Goal: Information Seeking & Learning: Learn about a topic

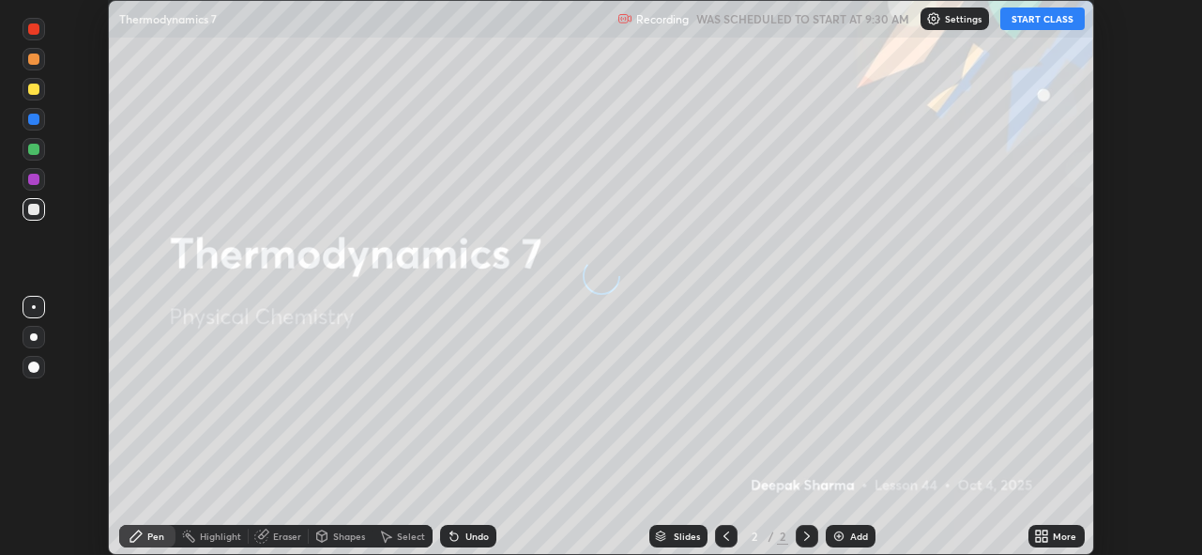
scroll to position [555, 1202]
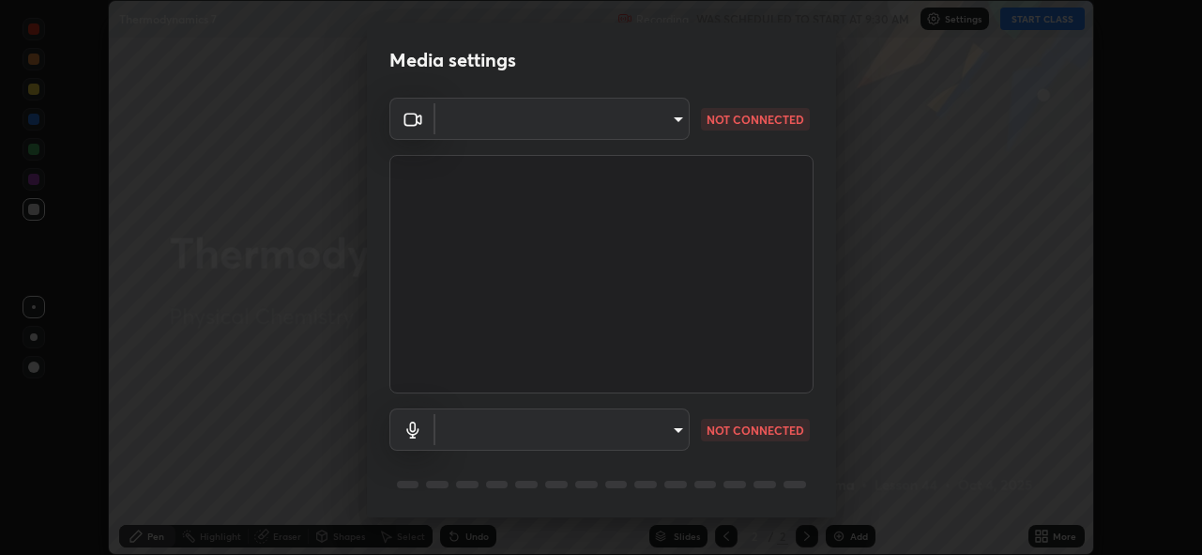
type input "cf4cade584ede8fb560bca5df173c6e0c2fab346f0fe5c0e134d57ffae5dbcad"
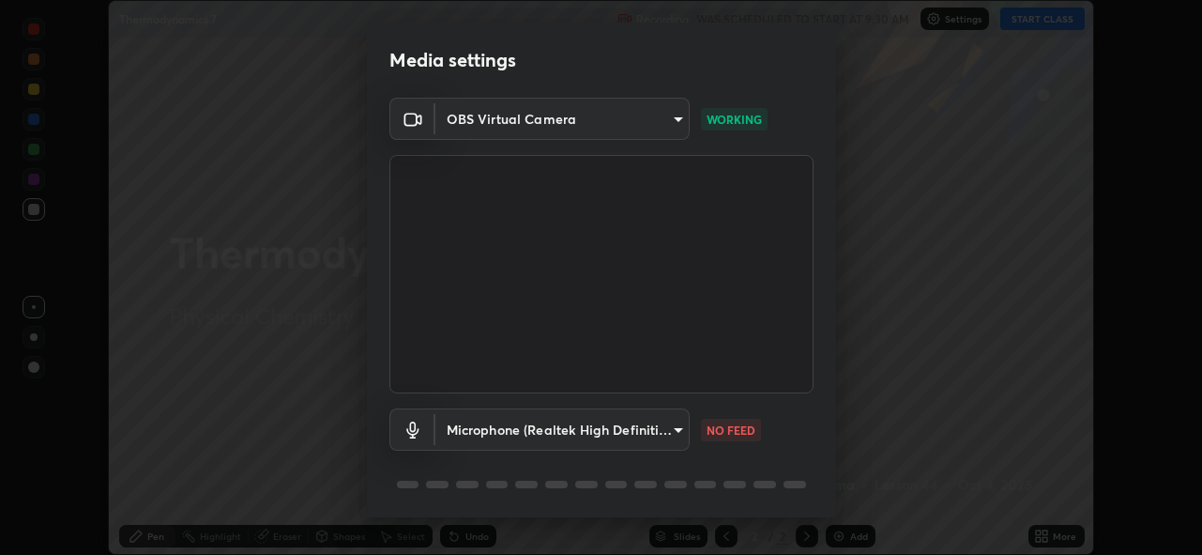
click at [662, 435] on body "Erase all Thermodynamics 7 Recording WAS SCHEDULED TO START AT 9:30 AM Settings…" at bounding box center [601, 277] width 1202 height 555
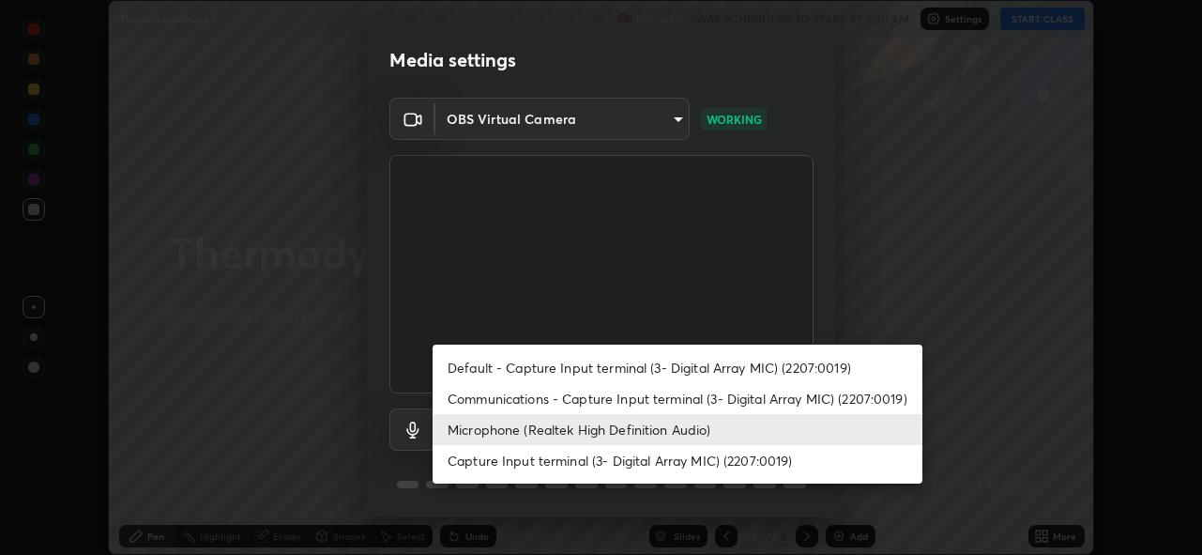
click at [683, 399] on li "Communications - Capture Input terminal (3- Digital Array MIC) (2207:0019)" at bounding box center [678, 398] width 490 height 31
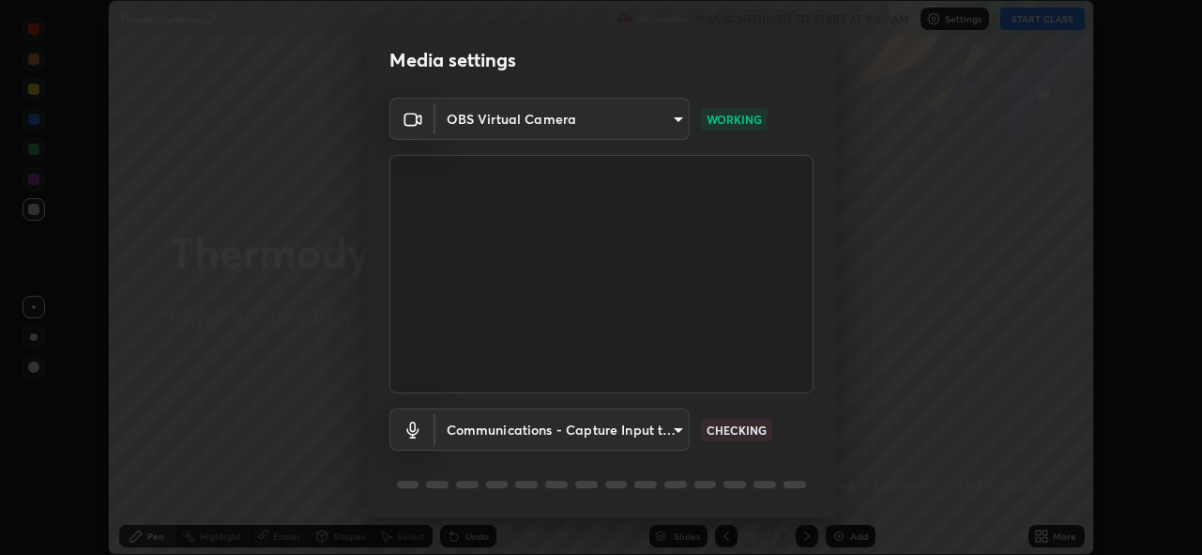
click at [662, 427] on body "Erase all Thermodynamics 7 Recording WAS SCHEDULED TO START AT 9:30 AM Settings…" at bounding box center [601, 277] width 1202 height 555
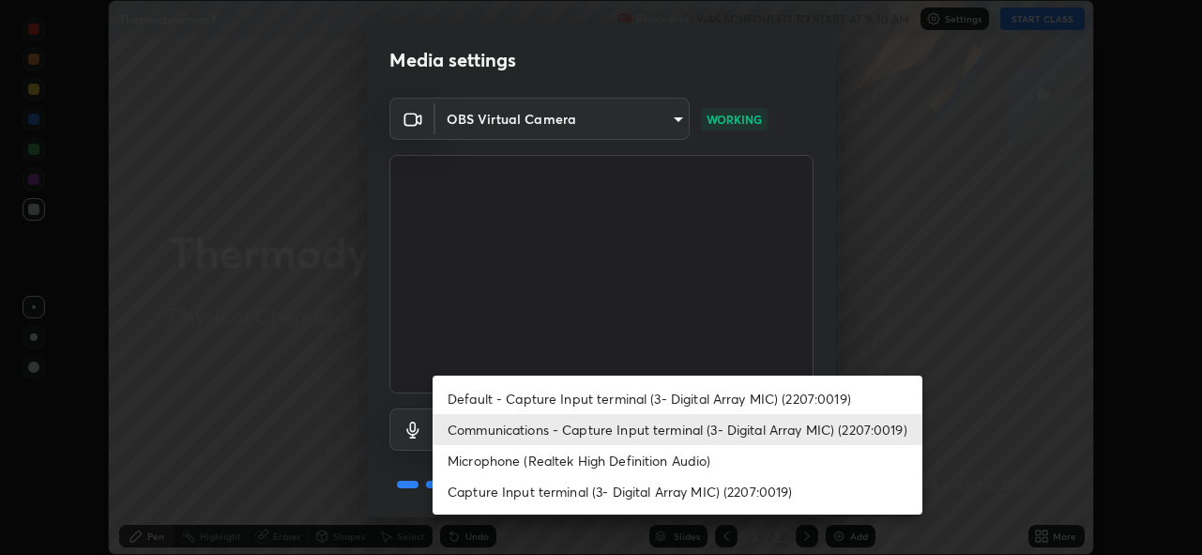
click at [670, 460] on li "Microphone (Realtek High Definition Audio)" at bounding box center [678, 460] width 490 height 31
type input "2c7ce03bf44361b7ba6d686ec062d0a68e8820996cf89e2862210030541b57e2"
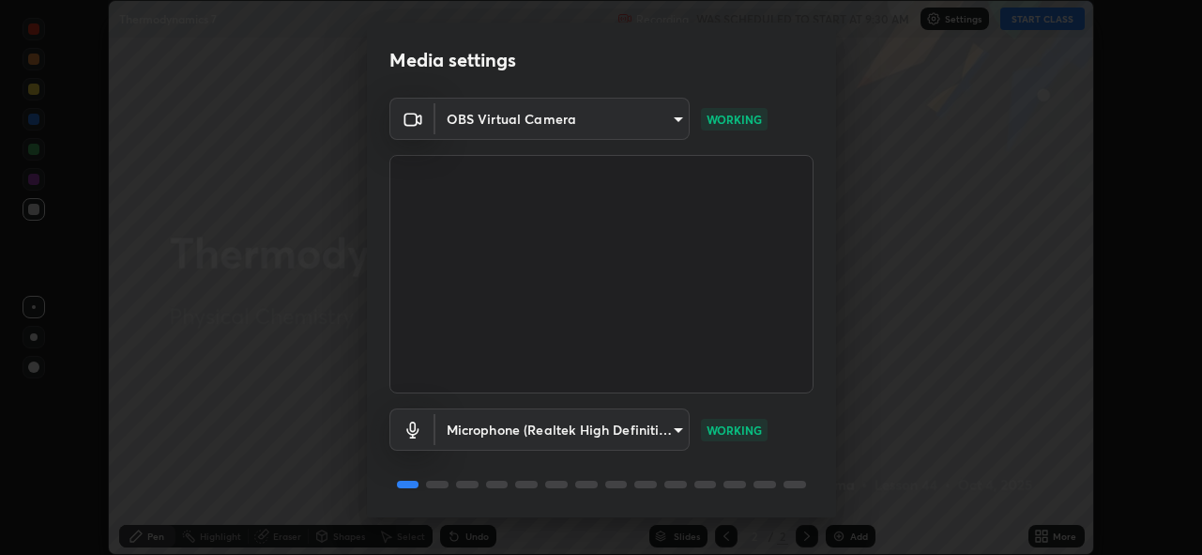
scroll to position [61, 0]
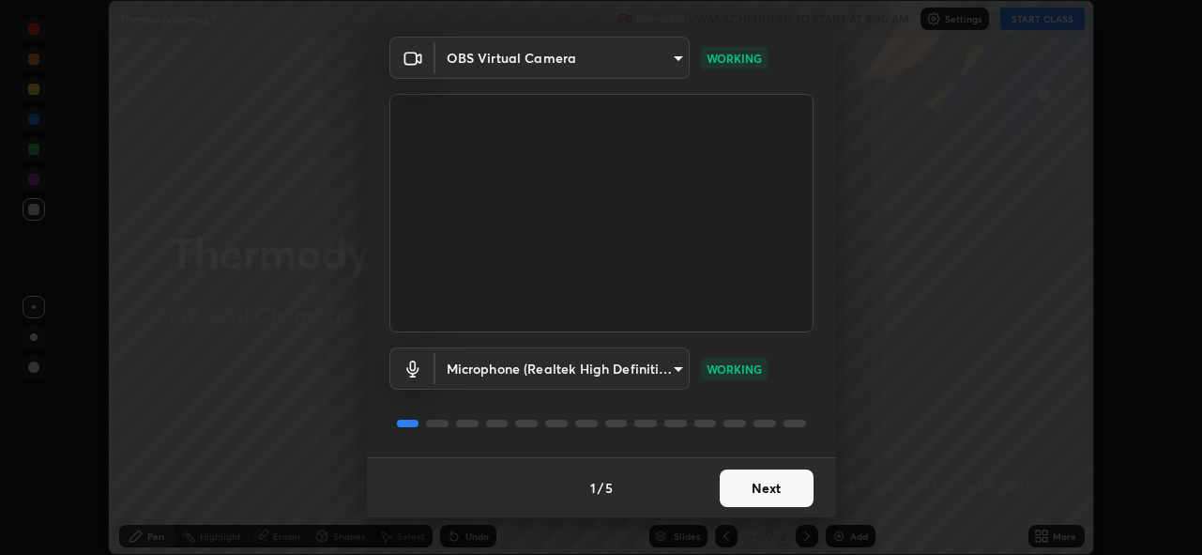
click at [775, 482] on button "Next" at bounding box center [767, 488] width 94 height 38
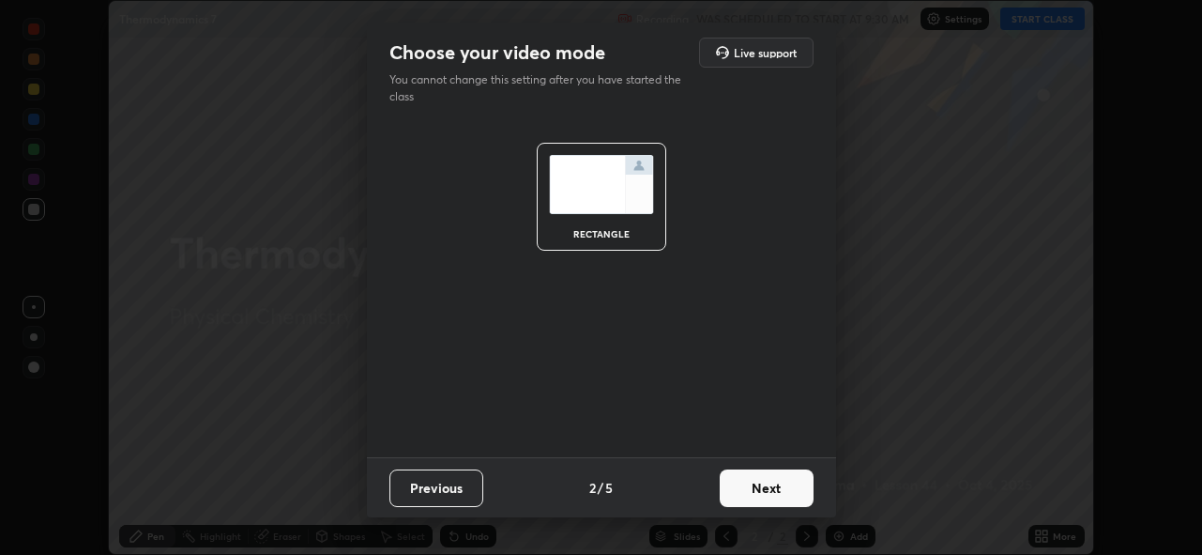
scroll to position [0, 0]
click at [773, 486] on button "Next" at bounding box center [767, 488] width 94 height 38
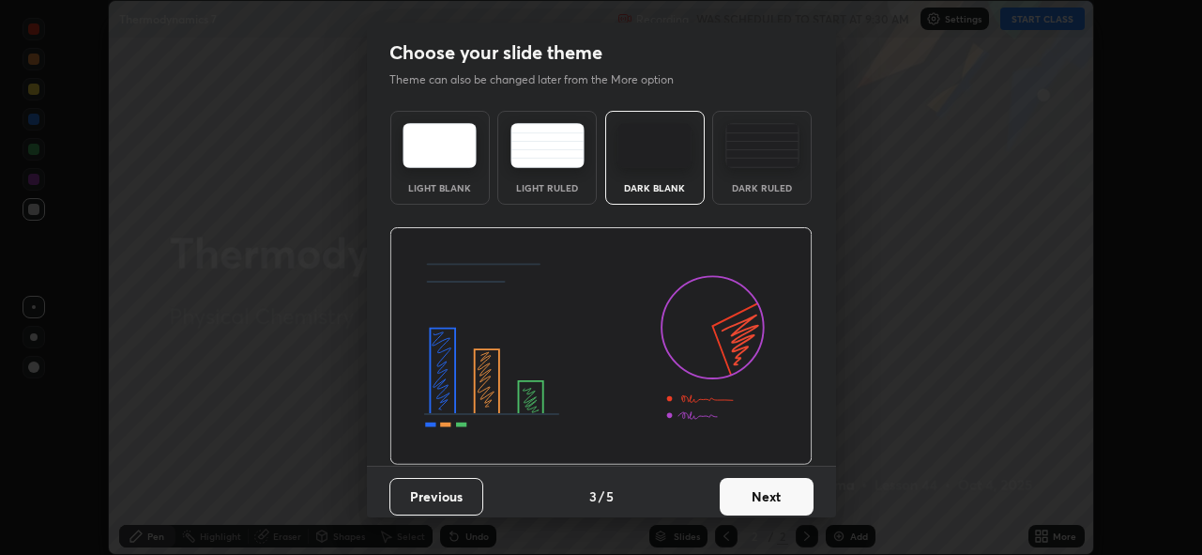
click at [768, 489] on button "Next" at bounding box center [767, 497] width 94 height 38
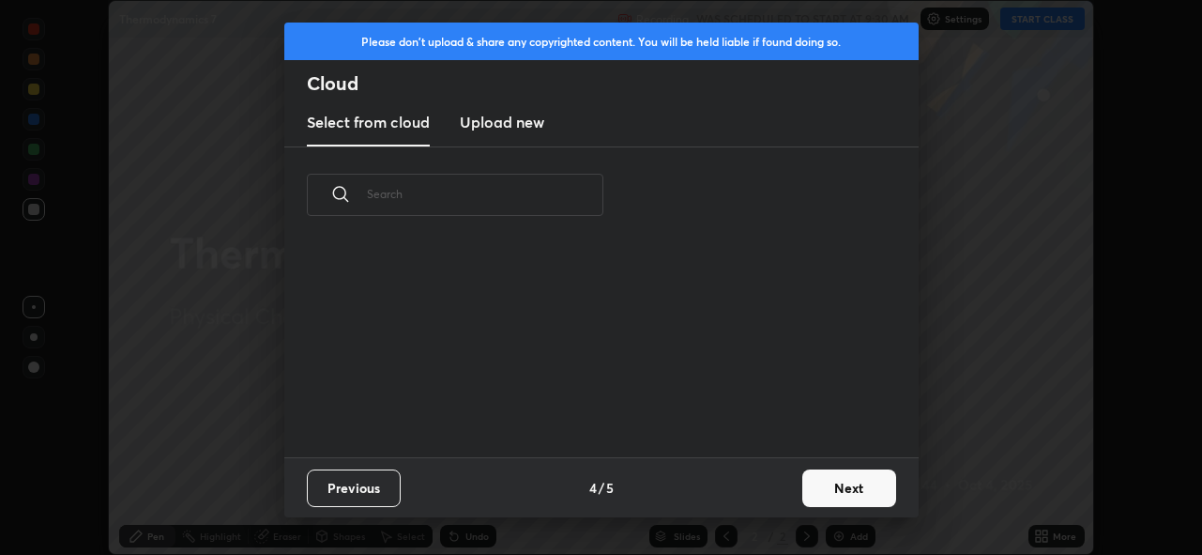
click at [775, 487] on div "Previous 4 / 5 Next" at bounding box center [601, 487] width 634 height 60
click at [829, 485] on button "Next" at bounding box center [849, 488] width 94 height 38
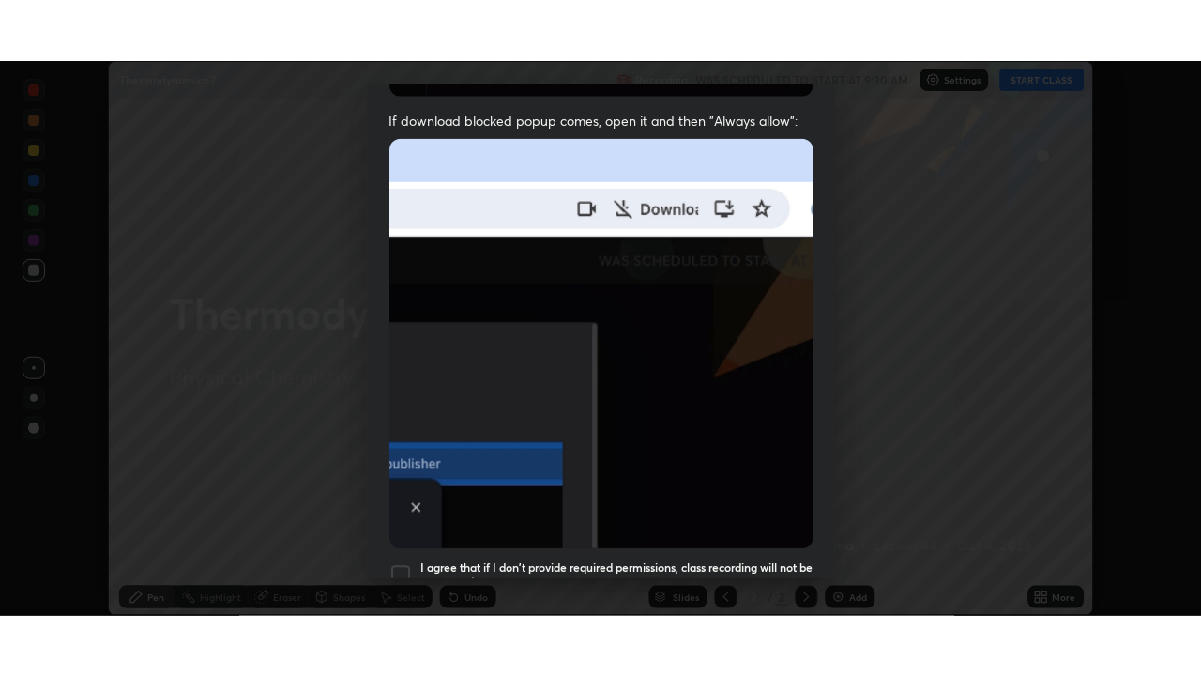
scroll to position [444, 0]
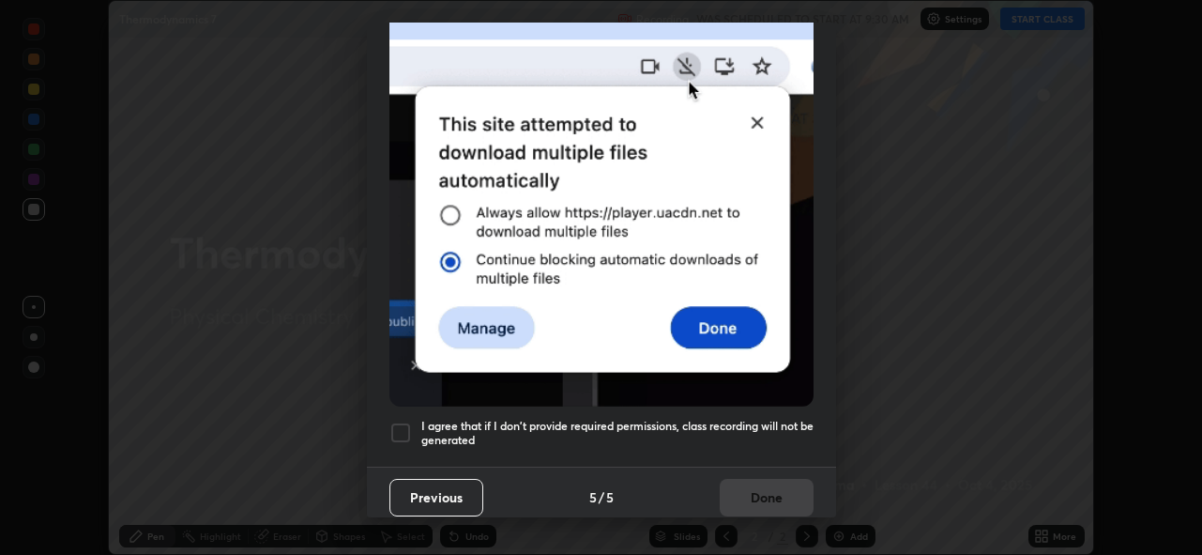
click at [749, 419] on h5 "I agree that if I don't provide required permissions, class recording will not …" at bounding box center [617, 433] width 392 height 29
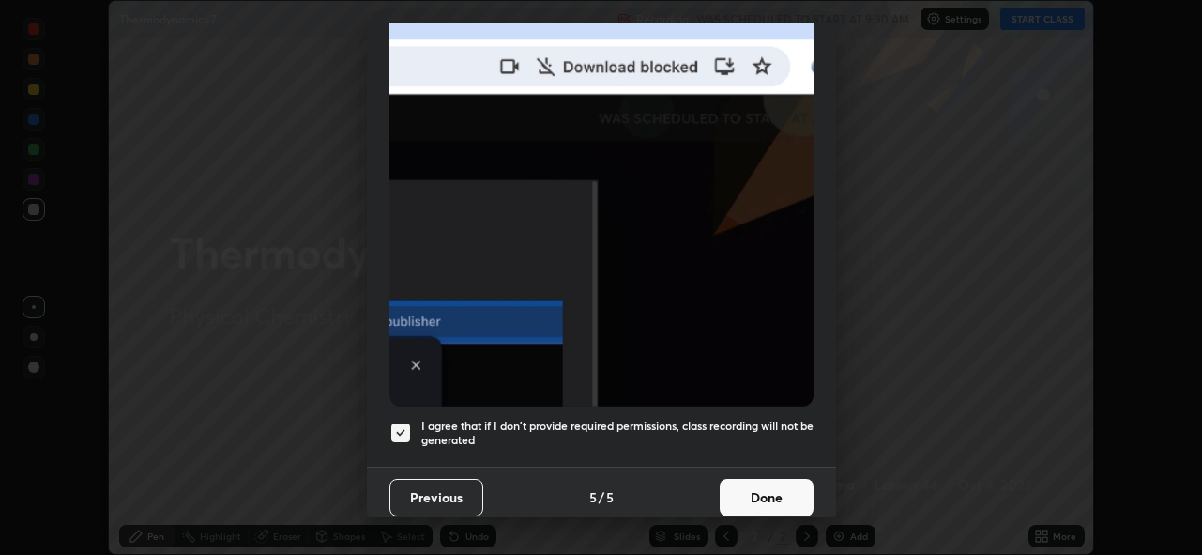
click at [742, 486] on button "Done" at bounding box center [767, 498] width 94 height 38
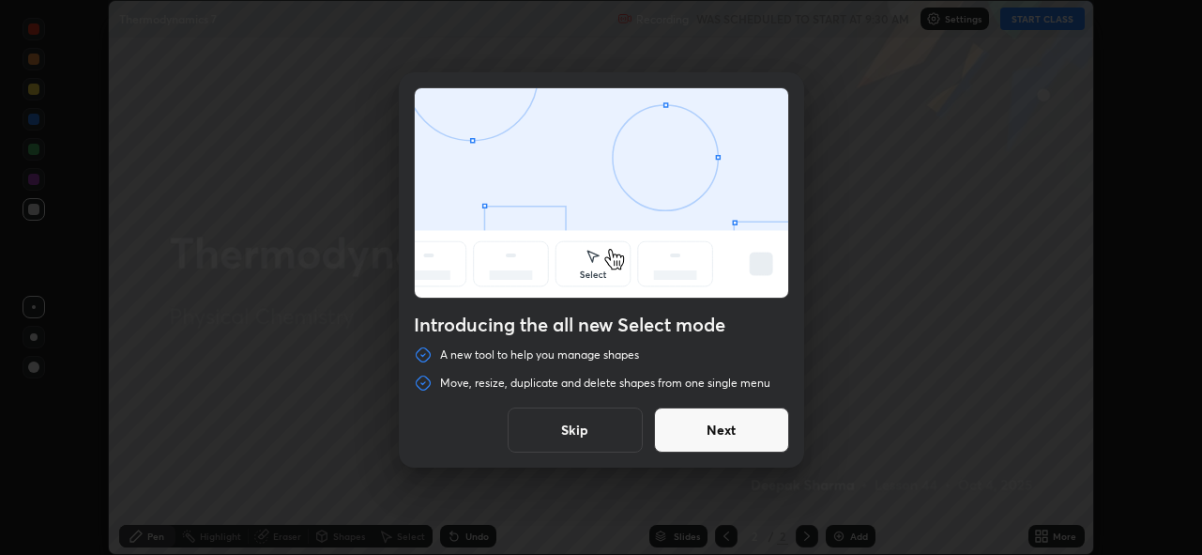
click at [605, 420] on button "Skip" at bounding box center [575, 429] width 135 height 45
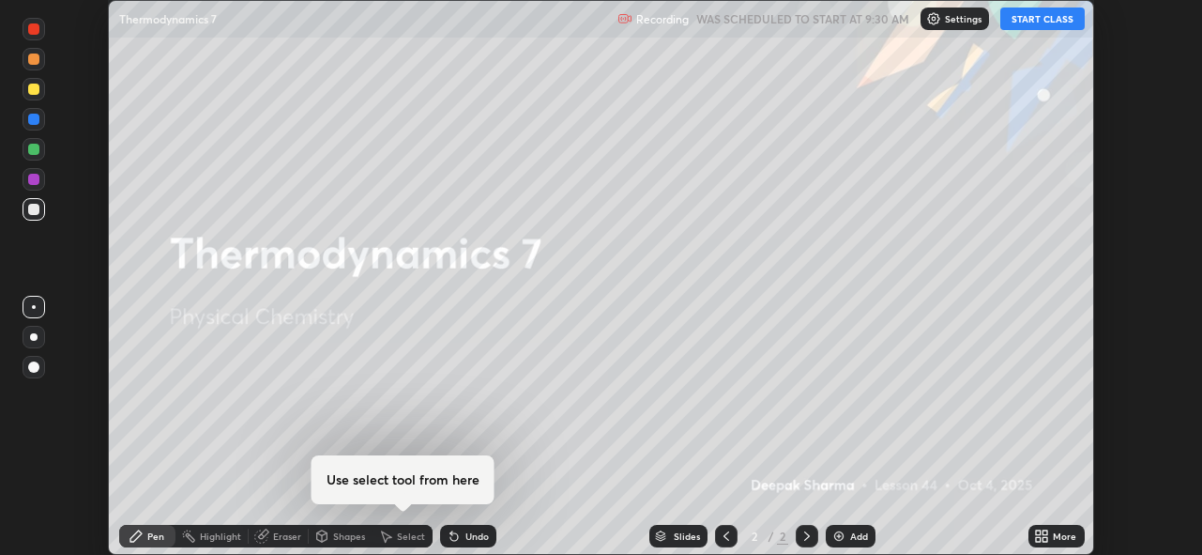
click at [1059, 23] on button "START CLASS" at bounding box center [1042, 19] width 84 height 23
click at [1045, 532] on icon at bounding box center [1045, 532] width 5 height 5
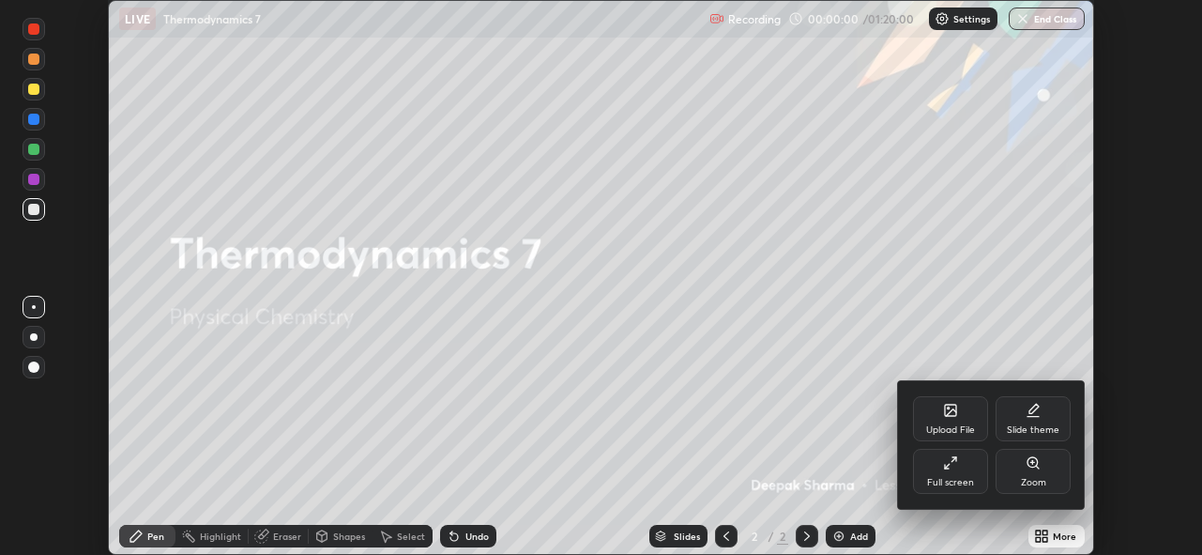
click at [949, 478] on div "Full screen" at bounding box center [950, 482] width 47 height 9
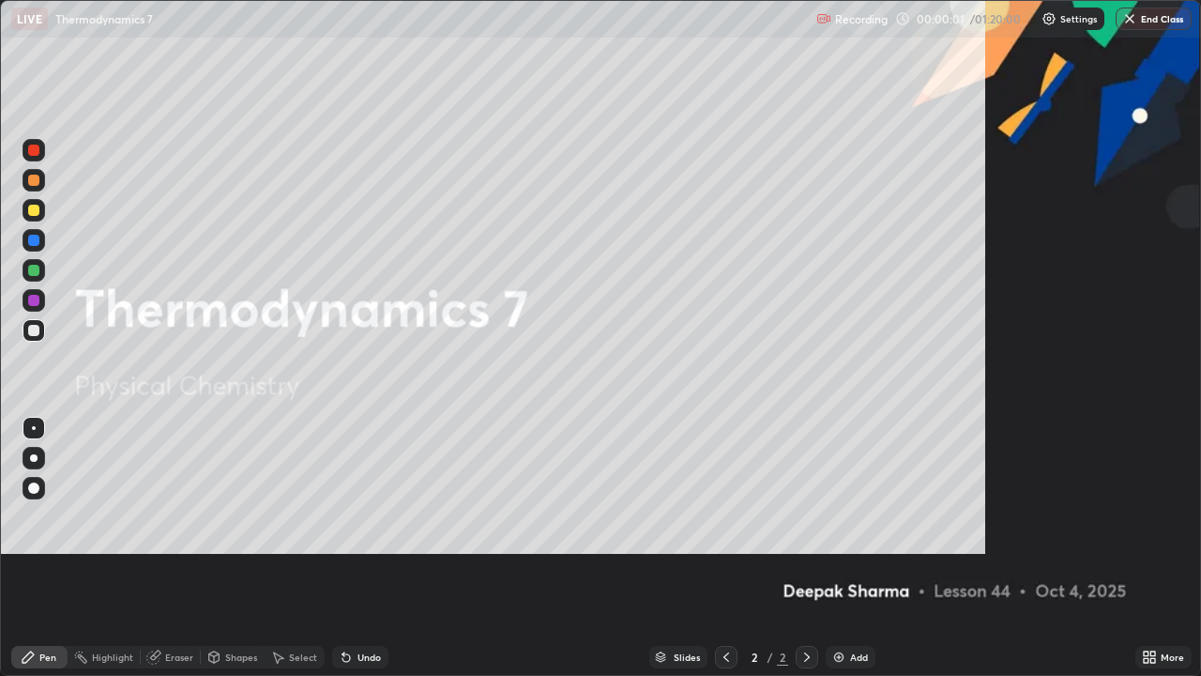
scroll to position [676, 1201]
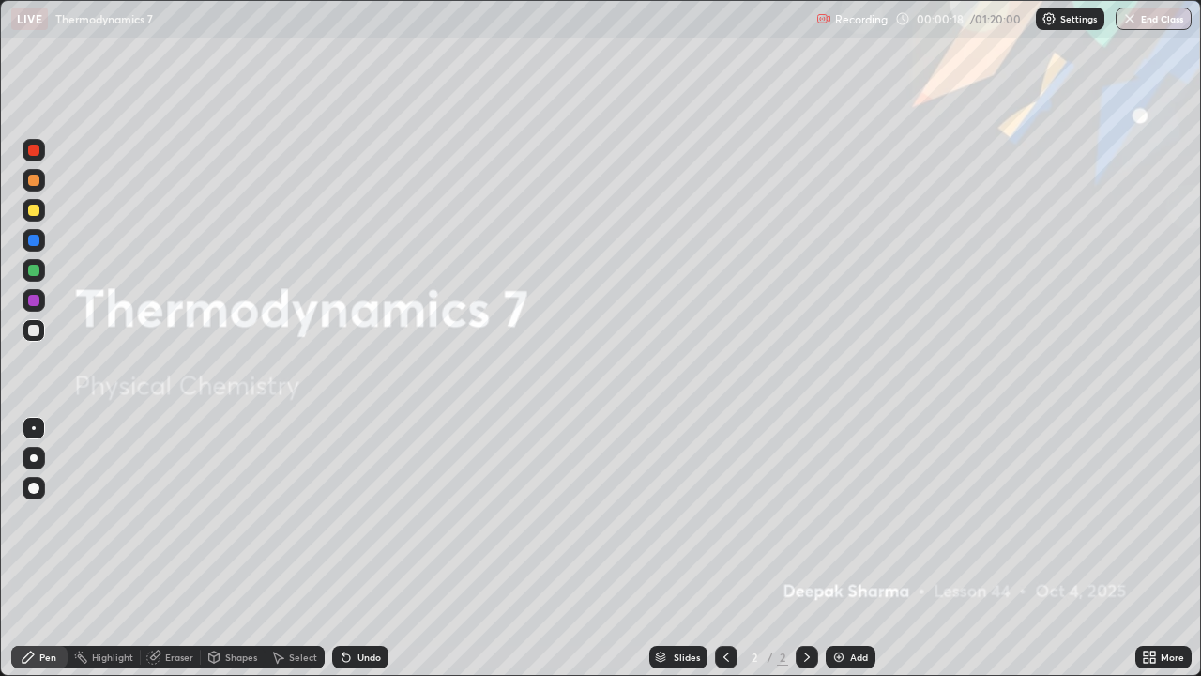
click at [849, 554] on div "Add" at bounding box center [851, 657] width 50 height 23
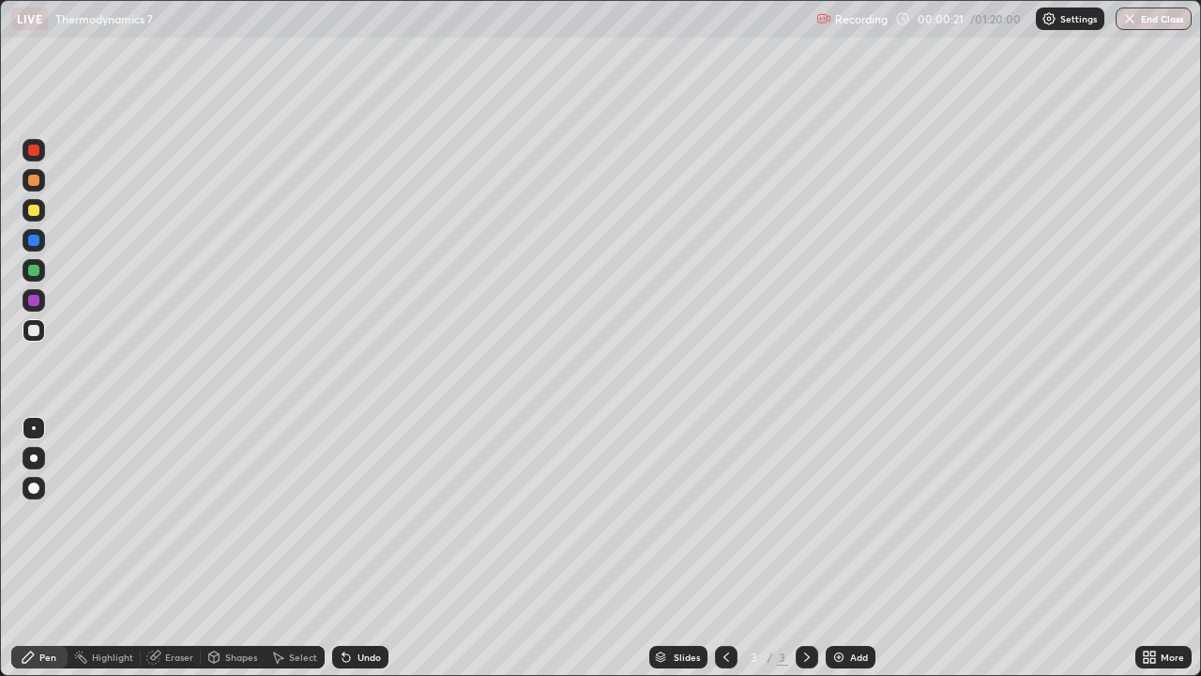
click at [44, 213] on div at bounding box center [34, 210] width 23 height 23
click at [43, 274] on div at bounding box center [34, 270] width 23 height 23
click at [358, 554] on div "Undo" at bounding box center [369, 656] width 23 height 9
click at [43, 177] on div at bounding box center [34, 180] width 23 height 23
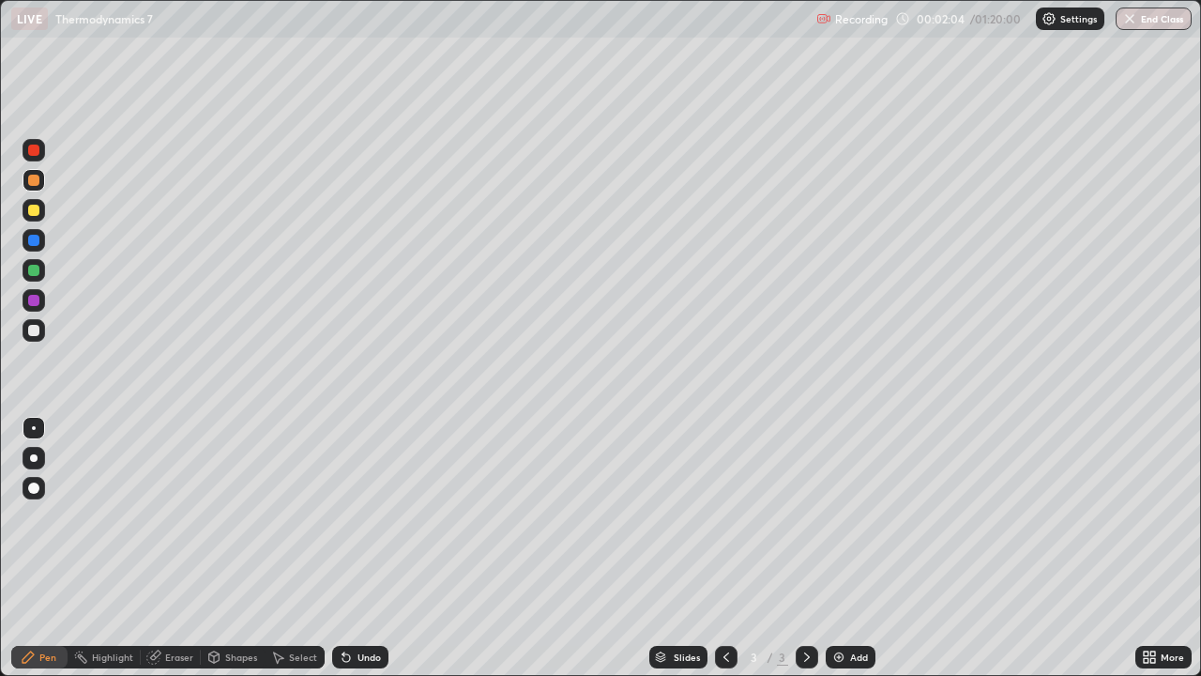
click at [41, 305] on div at bounding box center [34, 300] width 23 height 23
click at [43, 329] on div at bounding box center [34, 330] width 23 height 23
click at [43, 183] on div at bounding box center [34, 180] width 23 height 23
click at [35, 327] on div at bounding box center [33, 330] width 11 height 11
click at [363, 554] on div "Undo" at bounding box center [369, 656] width 23 height 9
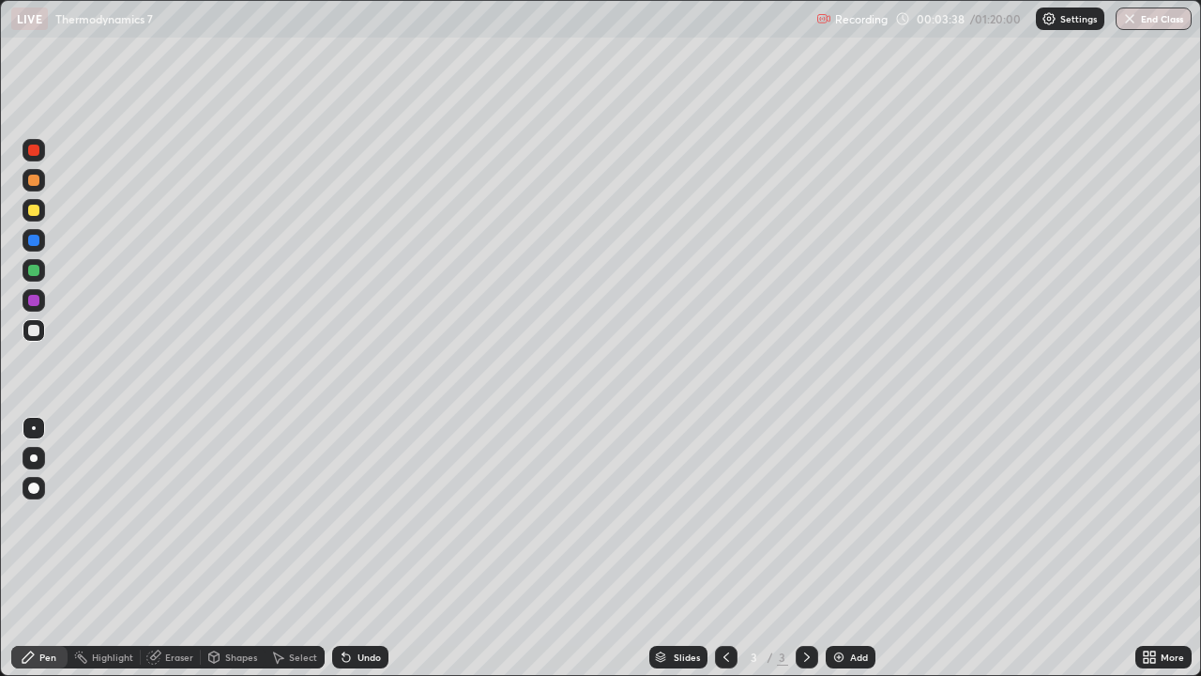
click at [358, 554] on div "Undo" at bounding box center [369, 656] width 23 height 9
click at [353, 554] on div "Undo" at bounding box center [360, 657] width 56 height 23
click at [368, 554] on div "Undo" at bounding box center [369, 656] width 23 height 9
click at [358, 554] on div "Undo" at bounding box center [369, 656] width 23 height 9
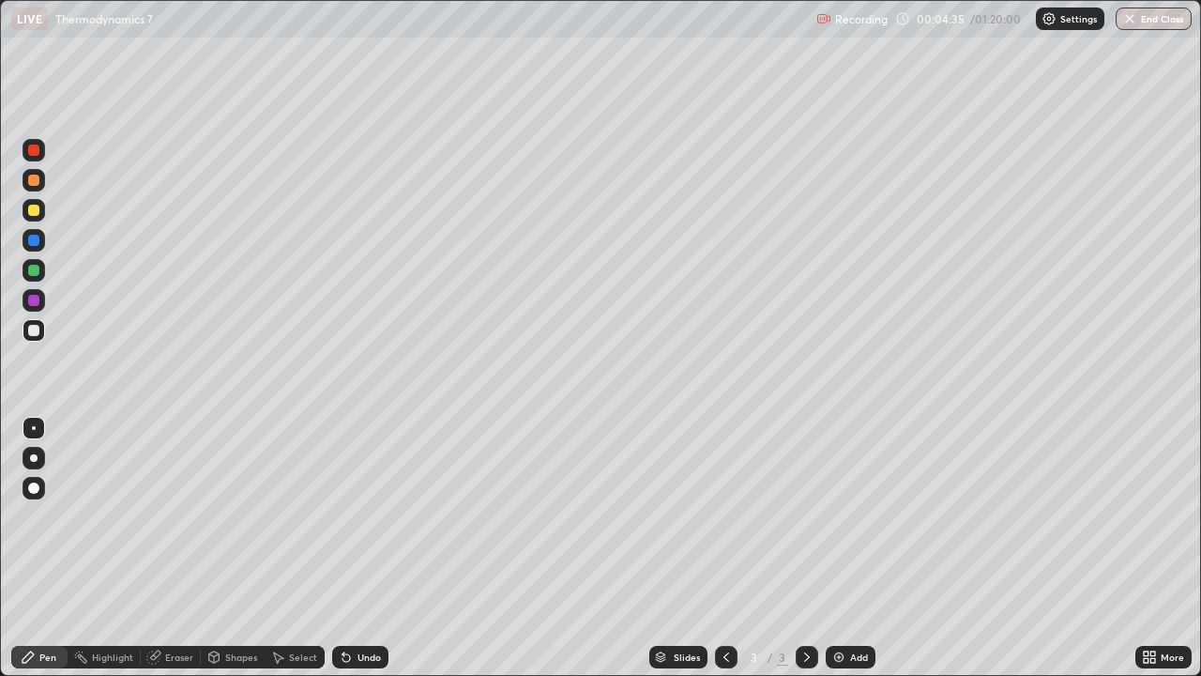
click at [38, 297] on div at bounding box center [33, 300] width 11 height 11
click at [43, 241] on div at bounding box center [34, 240] width 23 height 23
click at [42, 301] on div at bounding box center [34, 300] width 23 height 23
click at [32, 270] on div at bounding box center [33, 270] width 11 height 11
click at [851, 554] on div "Add" at bounding box center [859, 656] width 18 height 9
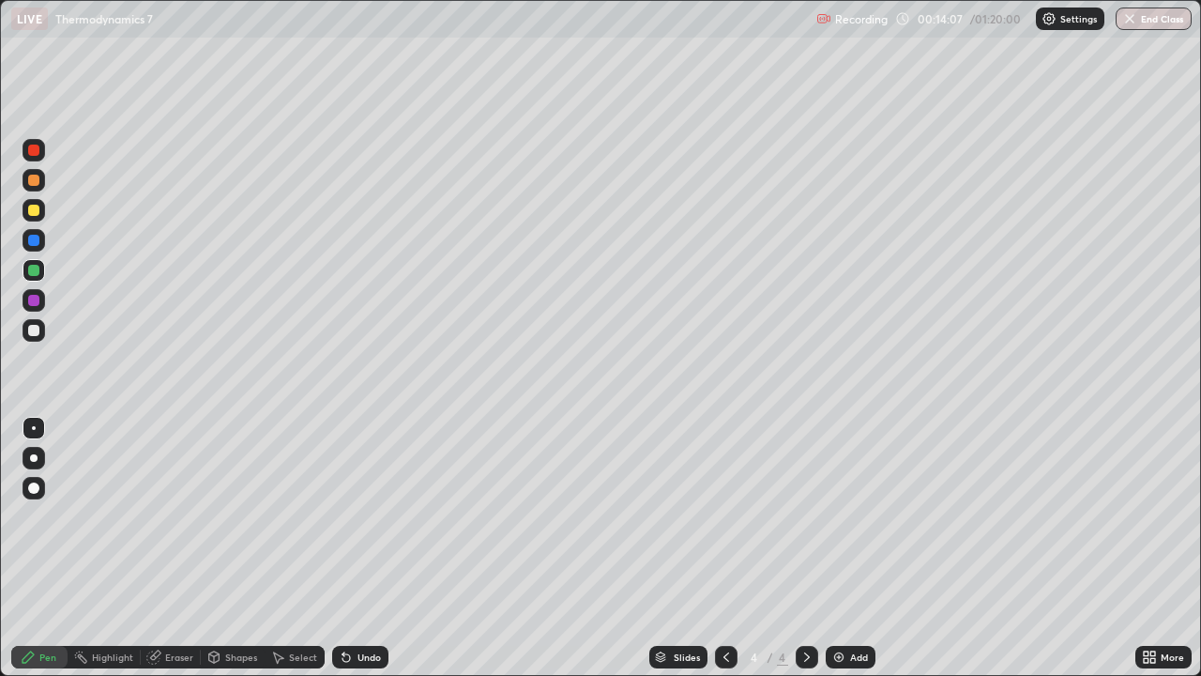
click at [33, 211] on div at bounding box center [33, 210] width 11 height 11
click at [34, 272] on div at bounding box center [33, 270] width 11 height 11
click at [35, 330] on div at bounding box center [33, 330] width 11 height 11
click at [849, 554] on div "Add" at bounding box center [851, 657] width 50 height 23
click at [36, 213] on div at bounding box center [33, 210] width 11 height 11
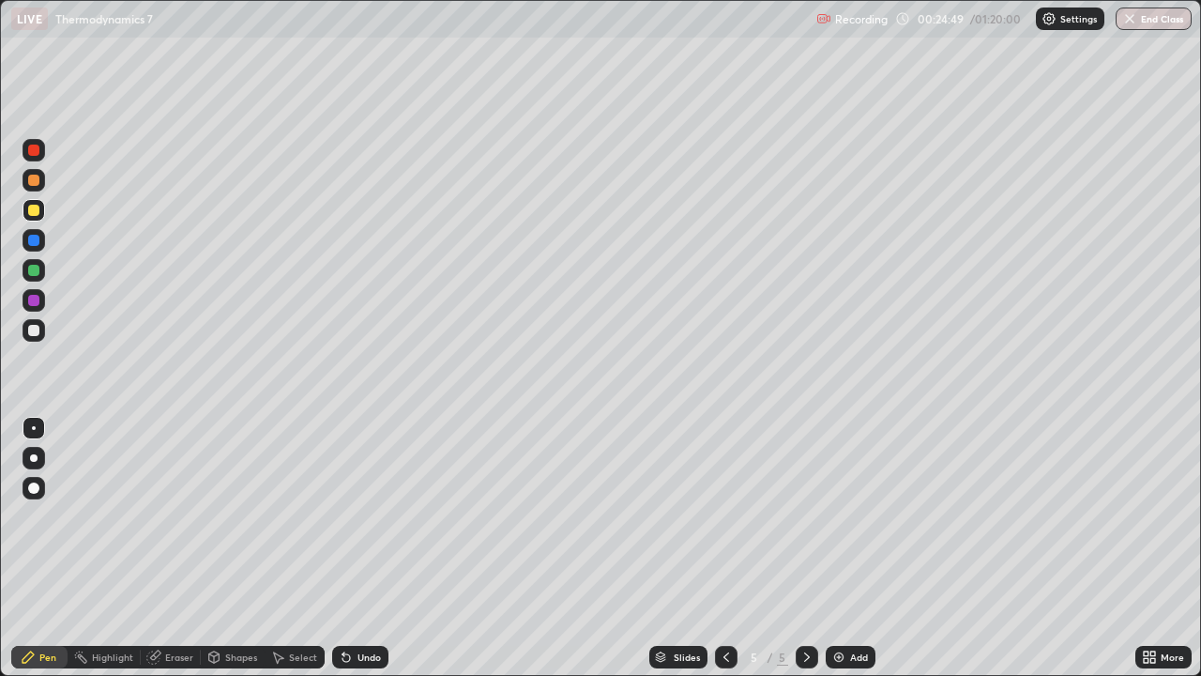
click at [34, 271] on div at bounding box center [33, 270] width 11 height 11
click at [40, 181] on div at bounding box center [34, 180] width 23 height 23
click at [858, 554] on div "Add" at bounding box center [851, 657] width 50 height 23
click at [38, 209] on div at bounding box center [33, 210] width 11 height 11
click at [363, 554] on div "Undo" at bounding box center [369, 656] width 23 height 9
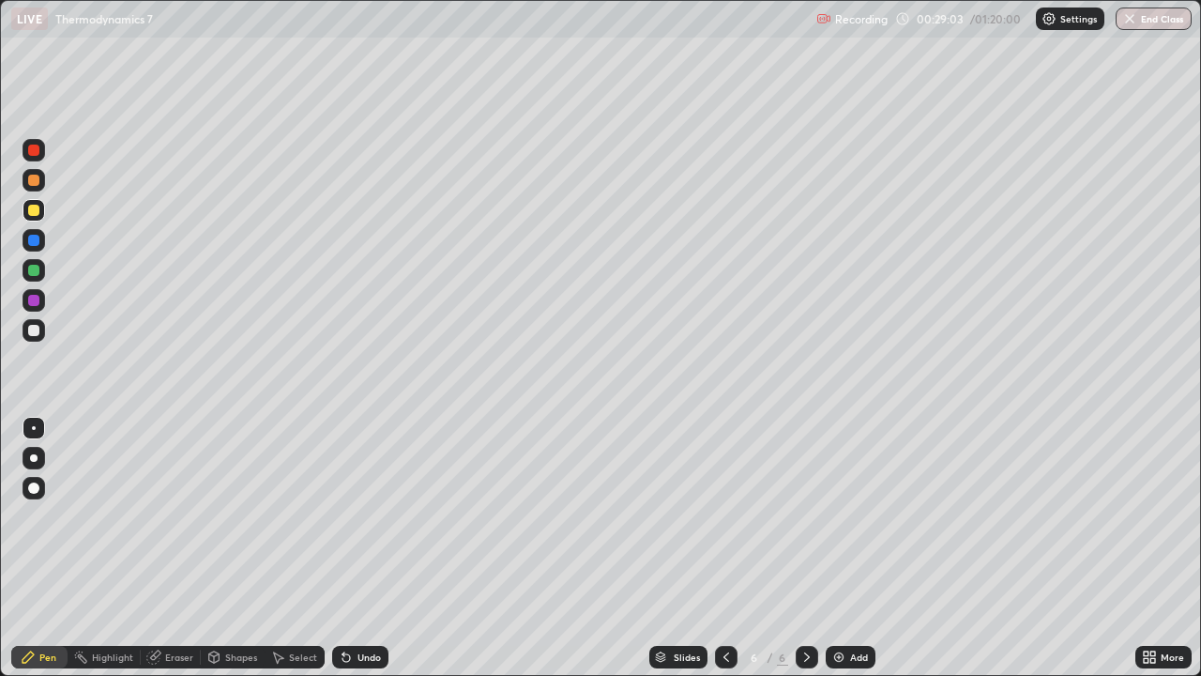
click at [360, 554] on div "Undo" at bounding box center [369, 656] width 23 height 9
click at [41, 272] on div at bounding box center [34, 270] width 23 height 23
click at [38, 298] on div at bounding box center [33, 300] width 11 height 11
click at [41, 275] on div at bounding box center [34, 270] width 23 height 23
click at [854, 554] on div "Add" at bounding box center [859, 656] width 18 height 9
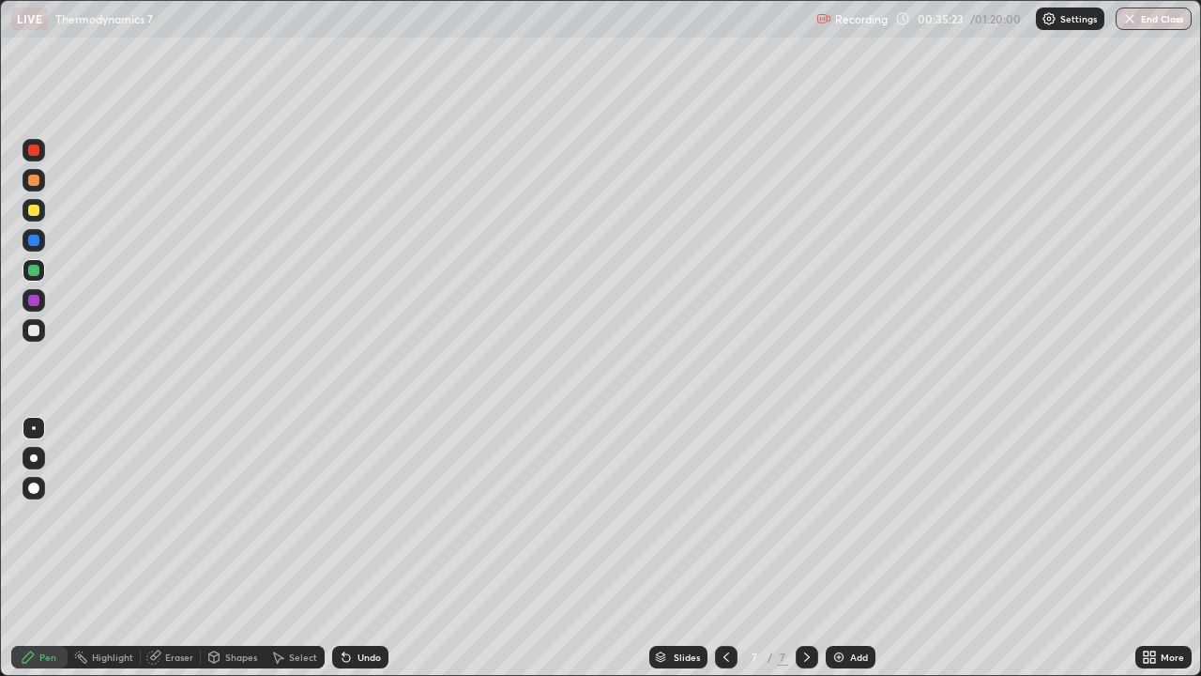
click at [40, 207] on div at bounding box center [34, 210] width 23 height 23
click at [38, 302] on div at bounding box center [33, 300] width 11 height 11
click at [358, 554] on div "Undo" at bounding box center [369, 656] width 23 height 9
click at [35, 240] on div at bounding box center [33, 240] width 11 height 11
click at [363, 554] on div "Undo" at bounding box center [369, 656] width 23 height 9
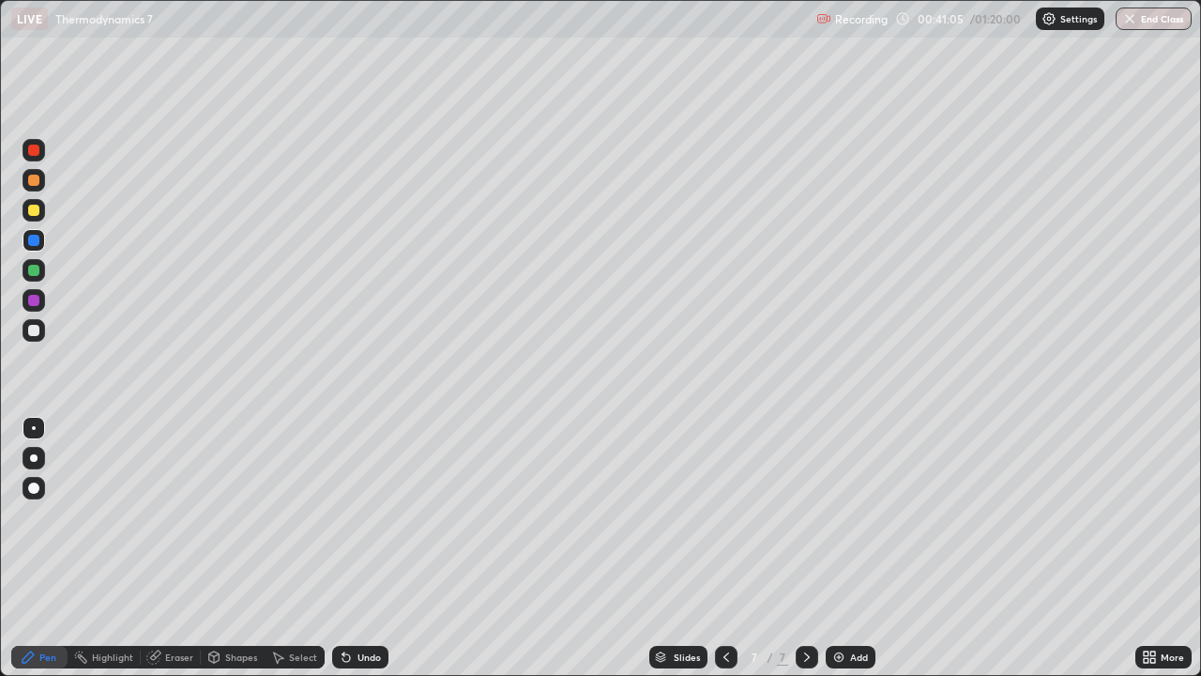
click at [362, 554] on div "Undo" at bounding box center [369, 656] width 23 height 9
click at [35, 298] on div at bounding box center [33, 300] width 11 height 11
click at [42, 241] on div at bounding box center [34, 240] width 23 height 23
click at [360, 554] on div "Undo" at bounding box center [369, 656] width 23 height 9
click at [358, 554] on div "Undo" at bounding box center [369, 656] width 23 height 9
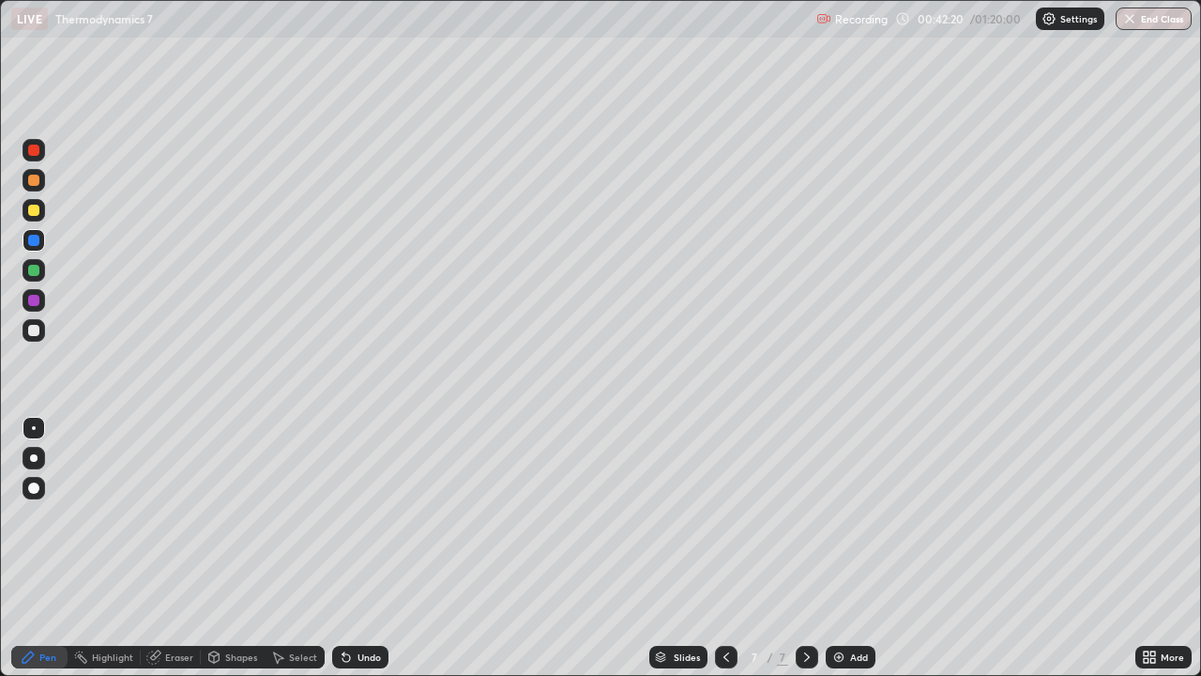
click at [36, 329] on div at bounding box center [33, 330] width 11 height 11
click at [34, 298] on div at bounding box center [33, 300] width 11 height 11
click at [40, 330] on div at bounding box center [34, 330] width 23 height 23
click at [363, 554] on div "Undo" at bounding box center [369, 656] width 23 height 9
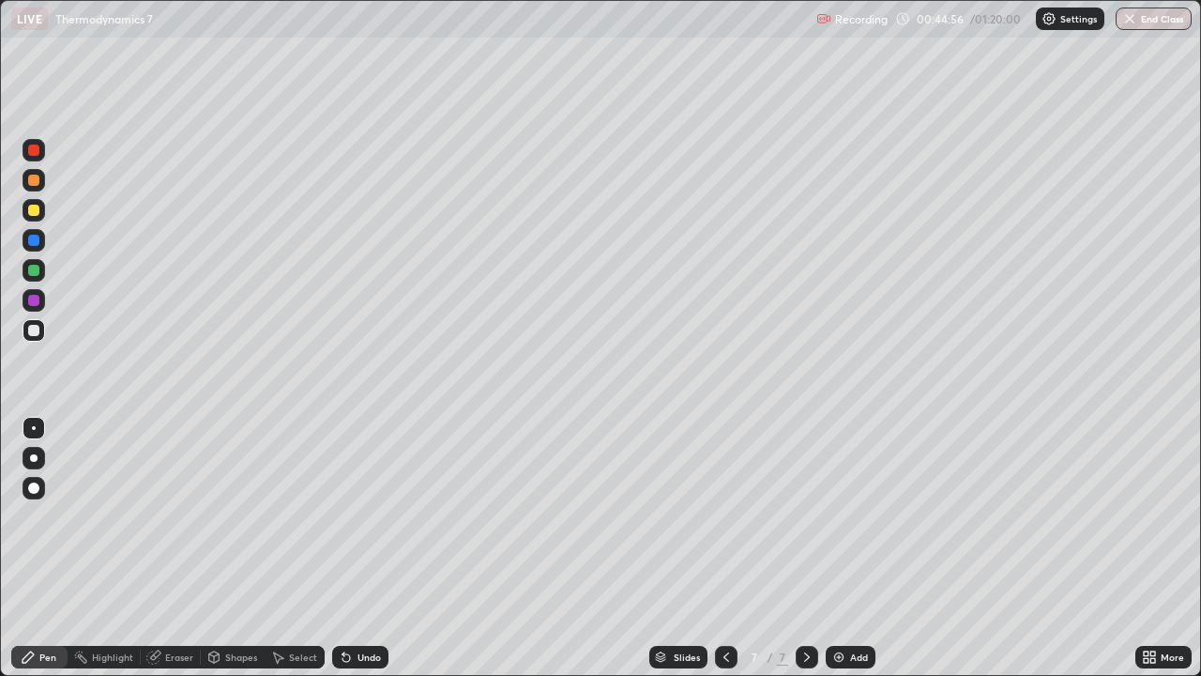
click at [725, 554] on icon at bounding box center [726, 656] width 6 height 9
click at [807, 554] on icon at bounding box center [806, 656] width 15 height 15
click at [845, 554] on div "Add" at bounding box center [851, 657] width 50 height 23
click at [35, 211] on div at bounding box center [33, 210] width 11 height 11
click at [35, 273] on div at bounding box center [33, 270] width 11 height 11
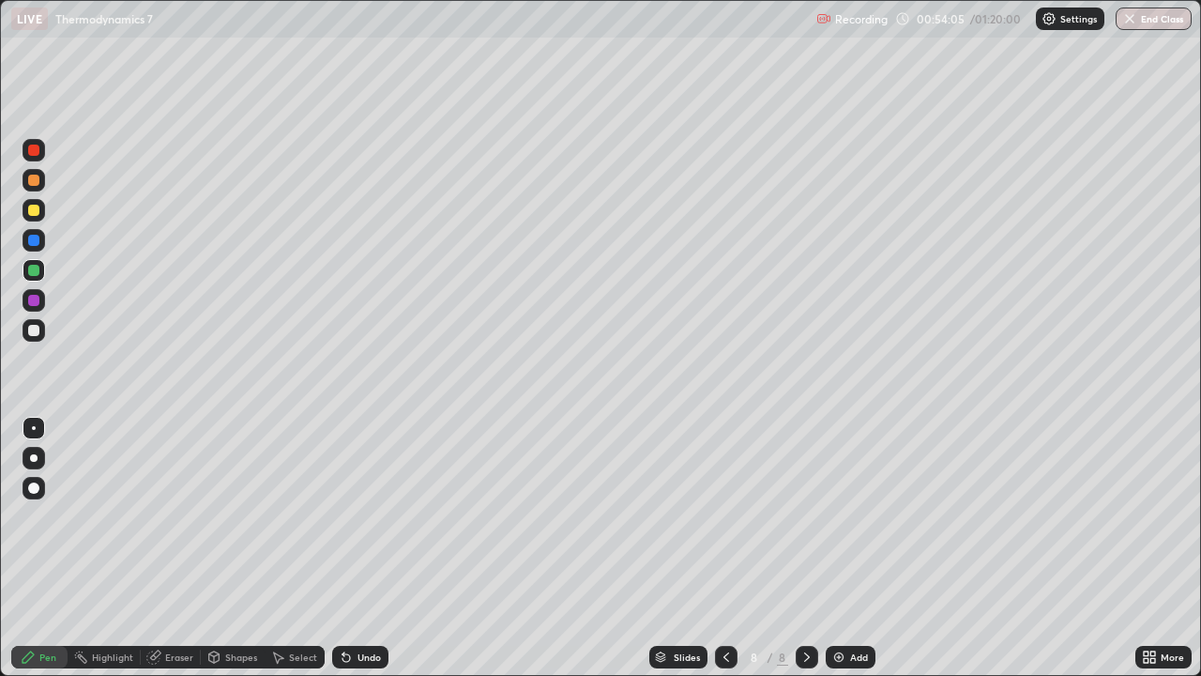
click at [368, 554] on div "Undo" at bounding box center [369, 656] width 23 height 9
click at [860, 554] on div "Add" at bounding box center [859, 656] width 18 height 9
click at [838, 554] on img at bounding box center [838, 656] width 15 height 15
click at [41, 209] on div at bounding box center [34, 210] width 23 height 23
click at [358, 554] on div "Undo" at bounding box center [369, 656] width 23 height 9
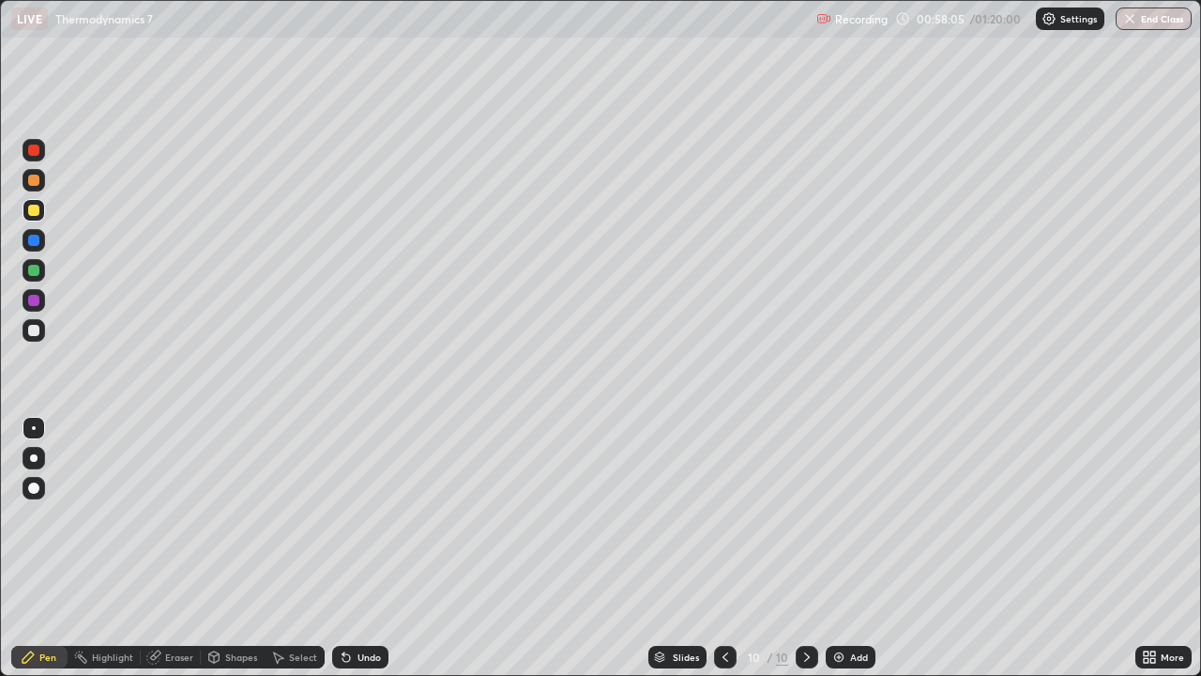
click at [358, 554] on div "Undo" at bounding box center [360, 657] width 56 height 23
click at [38, 271] on div at bounding box center [33, 270] width 11 height 11
click at [36, 330] on div at bounding box center [33, 330] width 11 height 11
click at [840, 554] on img at bounding box center [838, 656] width 15 height 15
click at [42, 208] on div at bounding box center [34, 210] width 23 height 23
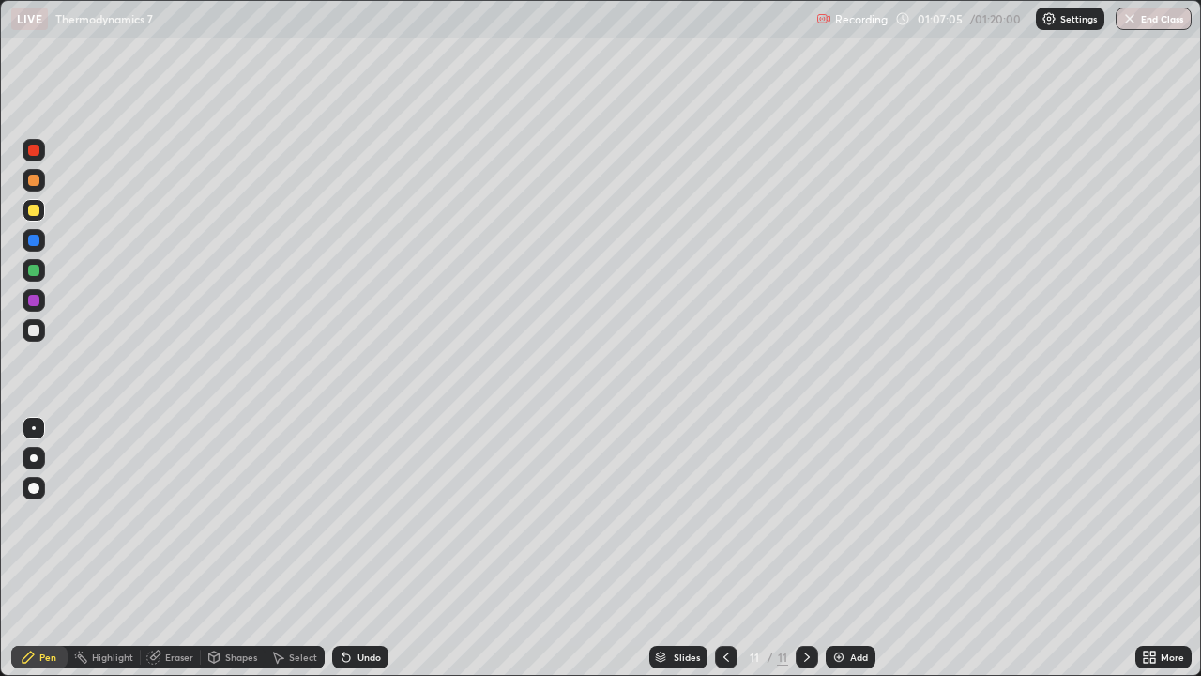
click at [351, 554] on icon at bounding box center [346, 656] width 15 height 15
click at [364, 554] on div "Undo" at bounding box center [369, 656] width 23 height 9
click at [361, 554] on div "Undo" at bounding box center [369, 656] width 23 height 9
click at [38, 179] on div at bounding box center [33, 180] width 11 height 11
click at [351, 554] on div "Undo" at bounding box center [360, 657] width 56 height 23
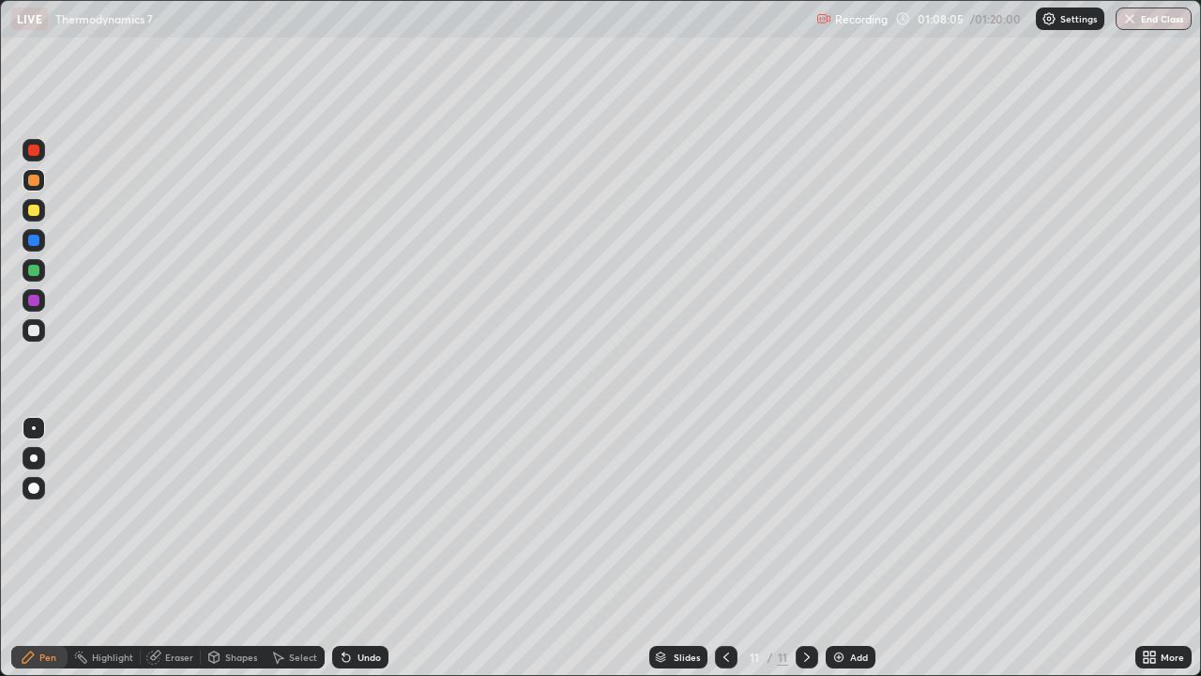
click at [353, 554] on div "Undo" at bounding box center [360, 657] width 56 height 23
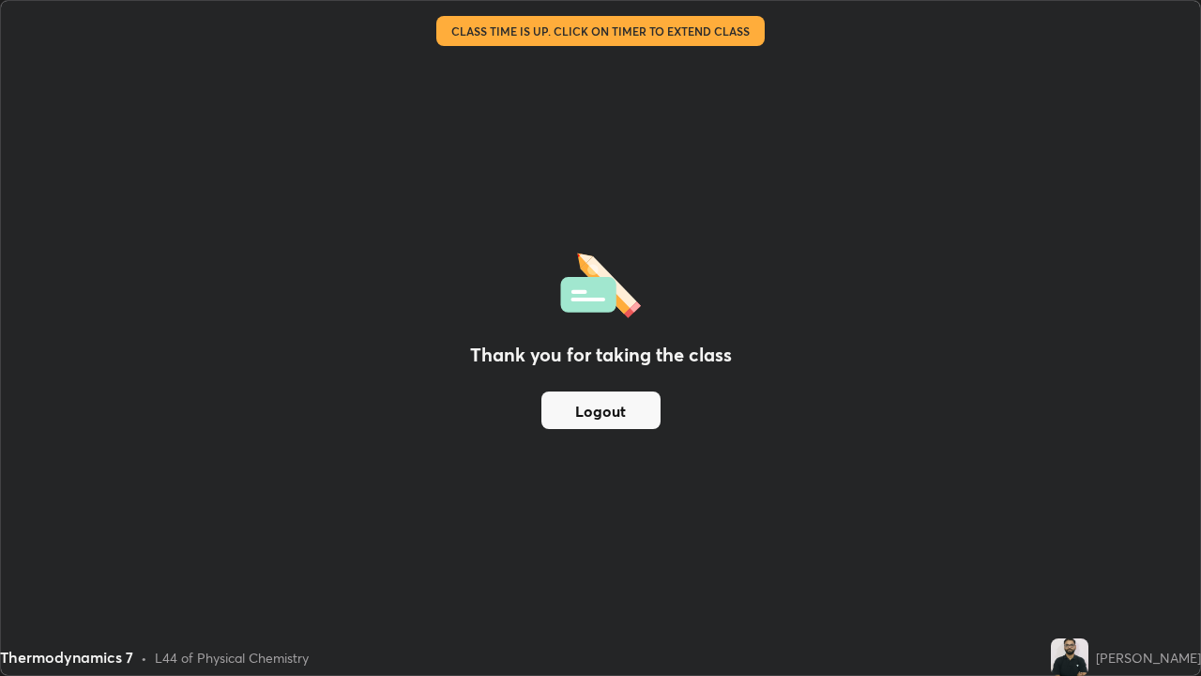
click at [614, 406] on button "Logout" at bounding box center [600, 410] width 119 height 38
click at [607, 403] on button "Logout" at bounding box center [600, 410] width 119 height 38
